Goal: Use online tool/utility: Utilize a website feature to perform a specific function

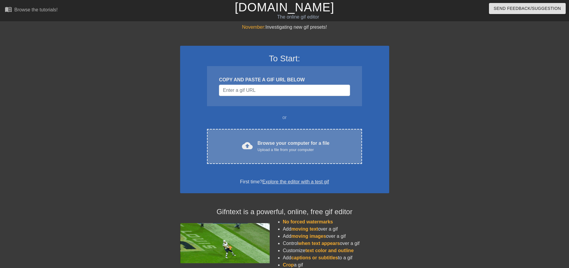
click at [279, 151] on div "Upload a file from your computer" at bounding box center [294, 150] width 72 height 6
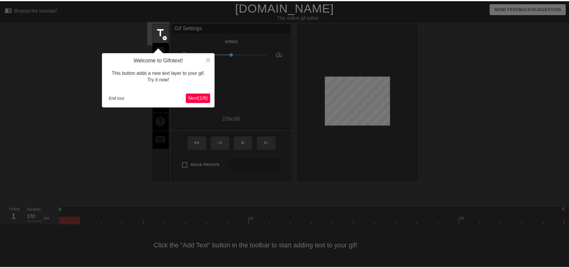
scroll to position [3, 0]
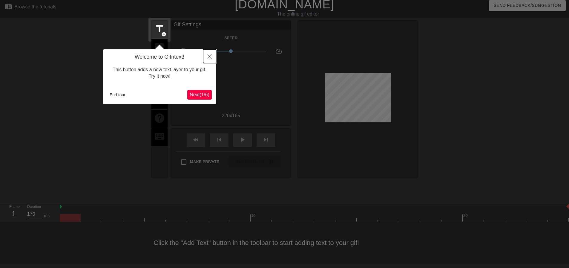
click at [207, 56] on button "Close" at bounding box center [209, 56] width 13 height 14
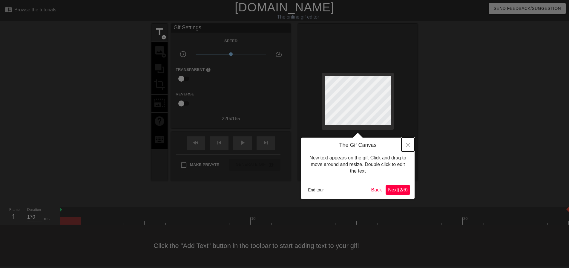
click at [409, 145] on icon "Close" at bounding box center [408, 145] width 4 height 4
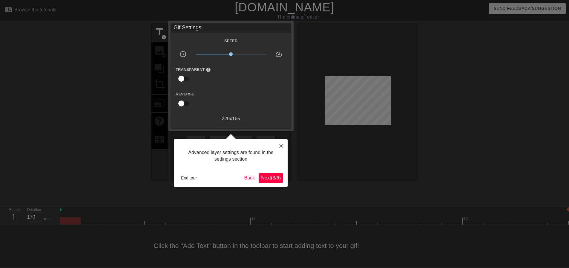
scroll to position [3, 0]
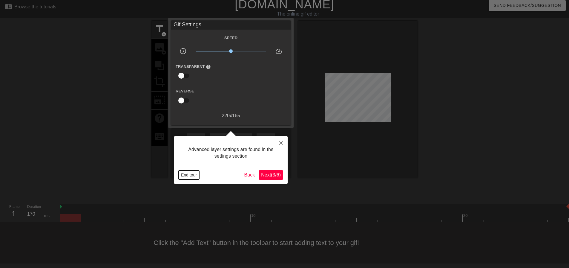
click at [189, 178] on button "End tour" at bounding box center [189, 174] width 21 height 9
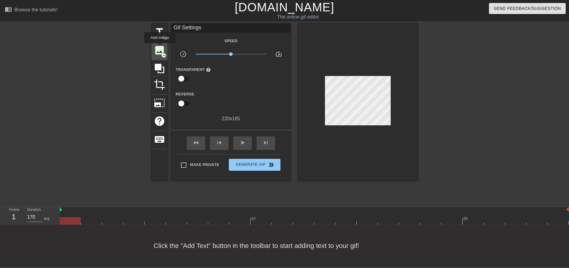
click at [160, 47] on span "image" at bounding box center [159, 50] width 11 height 11
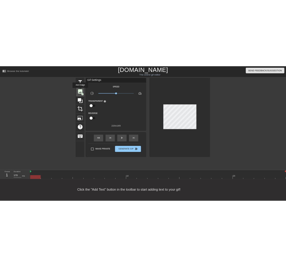
scroll to position [0, 0]
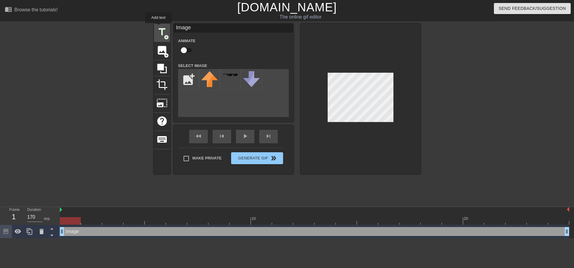
click at [160, 29] on span "title" at bounding box center [161, 31] width 11 height 11
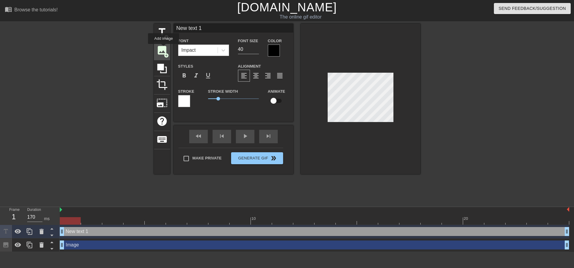
click at [163, 48] on span "image" at bounding box center [161, 50] width 11 height 11
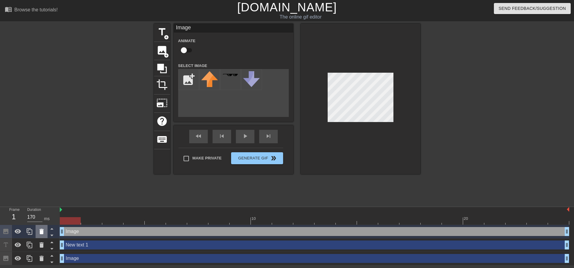
click at [42, 231] on icon at bounding box center [41, 231] width 4 height 5
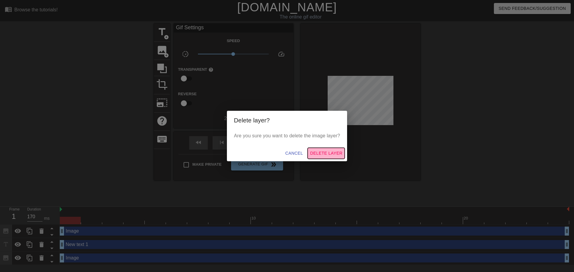
click at [329, 155] on span "Delete Layer" at bounding box center [326, 153] width 32 height 7
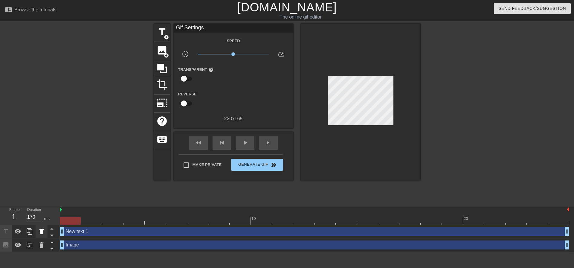
click at [37, 235] on div at bounding box center [42, 231] width 12 height 13
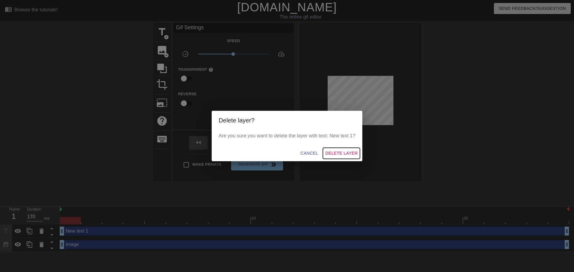
click at [334, 155] on span "Delete Layer" at bounding box center [341, 153] width 32 height 7
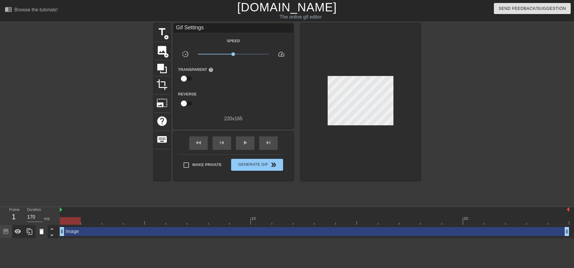
click at [41, 232] on icon at bounding box center [41, 231] width 4 height 5
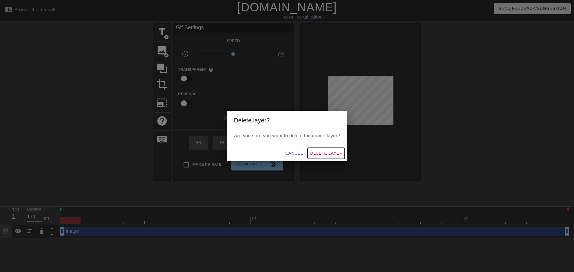
click at [336, 153] on span "Delete Layer" at bounding box center [326, 153] width 32 height 7
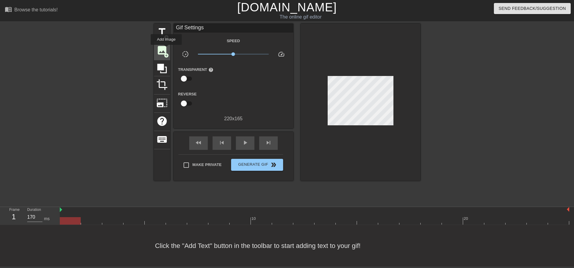
click at [166, 49] on span "image" at bounding box center [161, 50] width 11 height 11
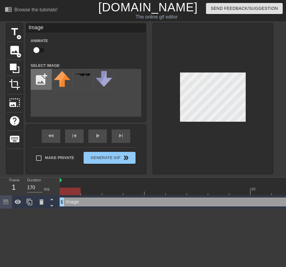
click at [43, 84] on input "file" at bounding box center [41, 79] width 20 height 20
type input "C:\fakepath\blue jersey.jpg"
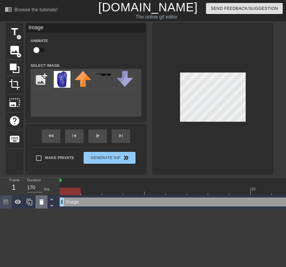
click at [42, 200] on icon at bounding box center [41, 202] width 7 height 7
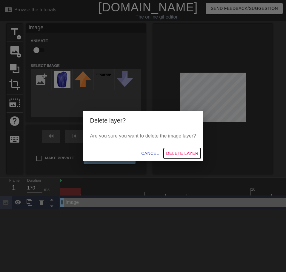
click at [190, 157] on button "Delete Layer" at bounding box center [182, 153] width 37 height 11
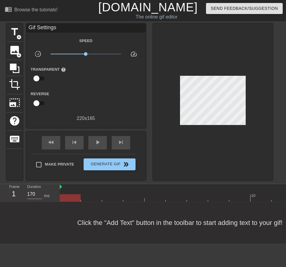
click at [16, 53] on span "image" at bounding box center [14, 50] width 11 height 11
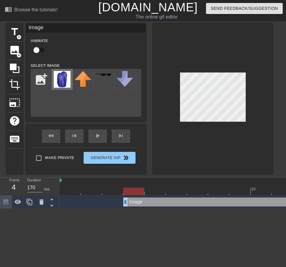
click at [62, 80] on img at bounding box center [62, 79] width 17 height 17
click at [14, 105] on span "photo_size_select_large" at bounding box center [14, 102] width 11 height 11
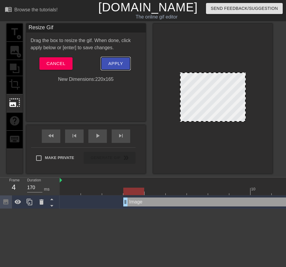
click at [115, 64] on span "Apply" at bounding box center [115, 64] width 15 height 8
